Goal: Obtain resource: Download file/media

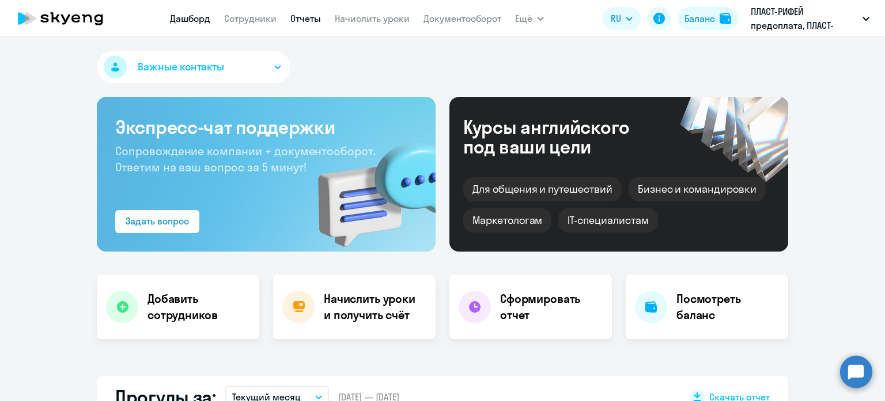
click at [308, 16] on link "Отчеты" at bounding box center [306, 19] width 31 height 12
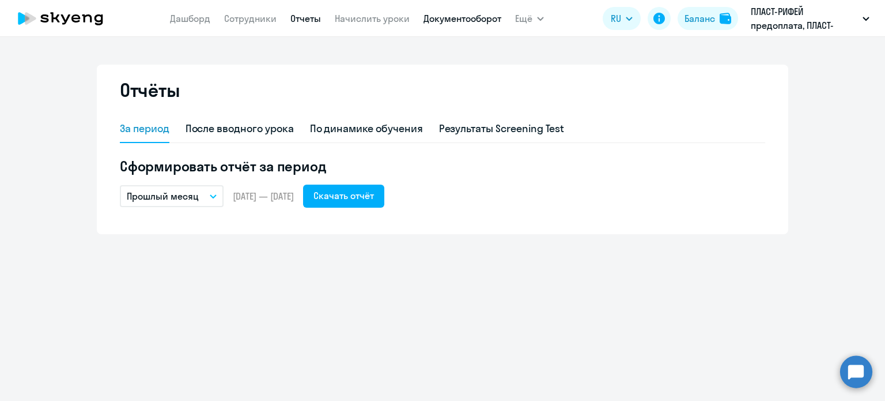
click at [467, 13] on link "Документооборот" at bounding box center [463, 19] width 78 height 12
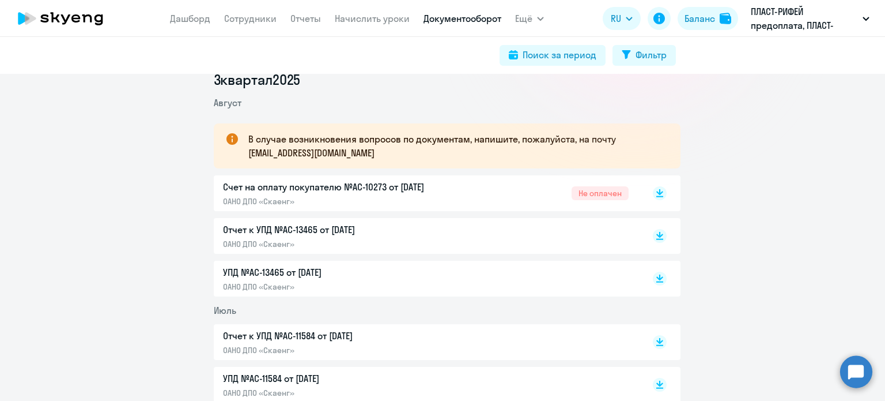
scroll to position [173, 0]
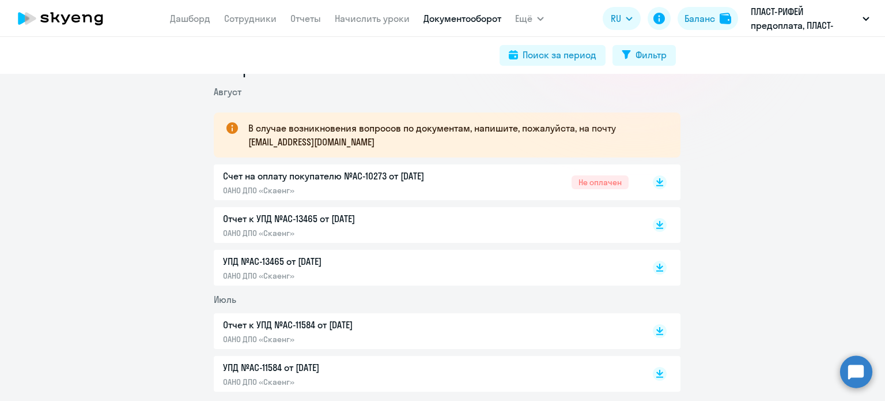
click at [263, 260] on p "УПД №AC-13465 от [DATE]" at bounding box center [344, 261] width 242 height 14
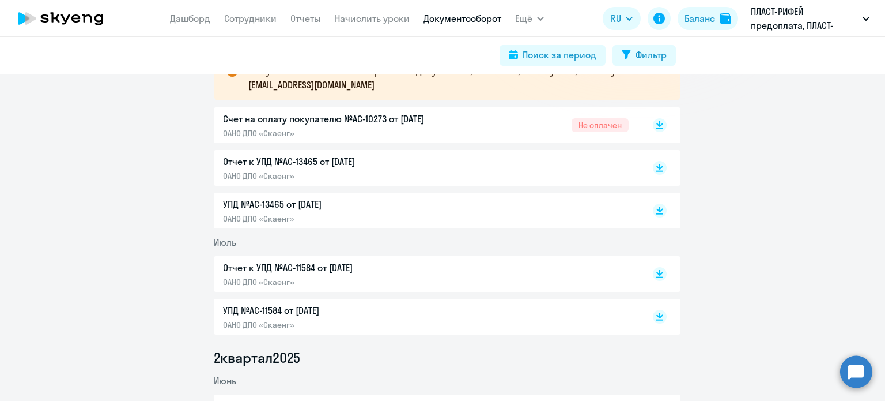
scroll to position [231, 0]
click at [349, 168] on div "Отчет к УПД №AC-13465 от [DATE] ОАНО ДПО «Скаенг»" at bounding box center [344, 167] width 242 height 27
